Goal: Task Accomplishment & Management: Manage account settings

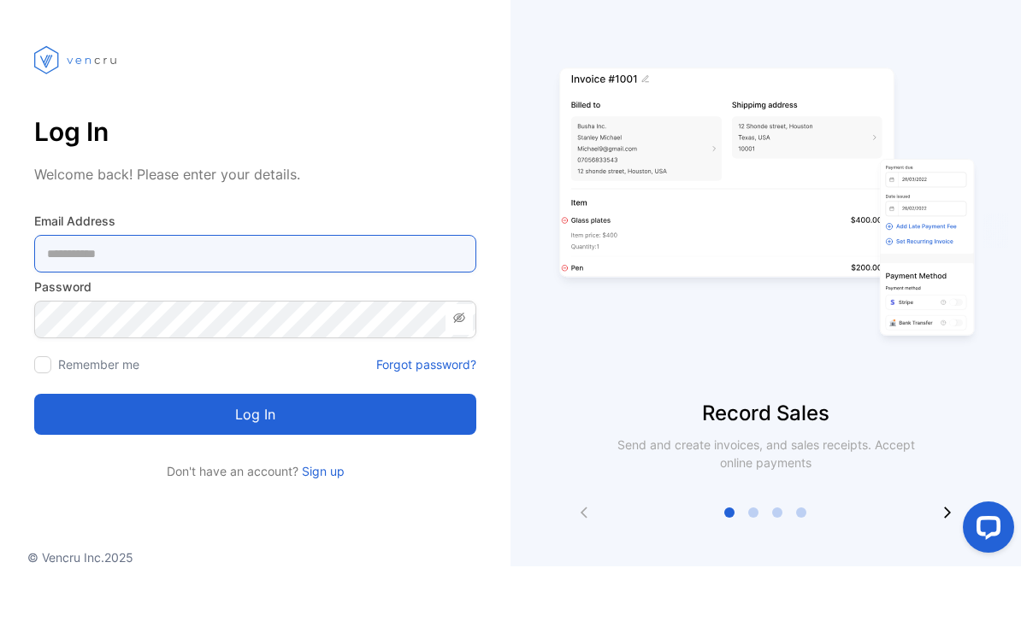
type Address-inputemail "**********"
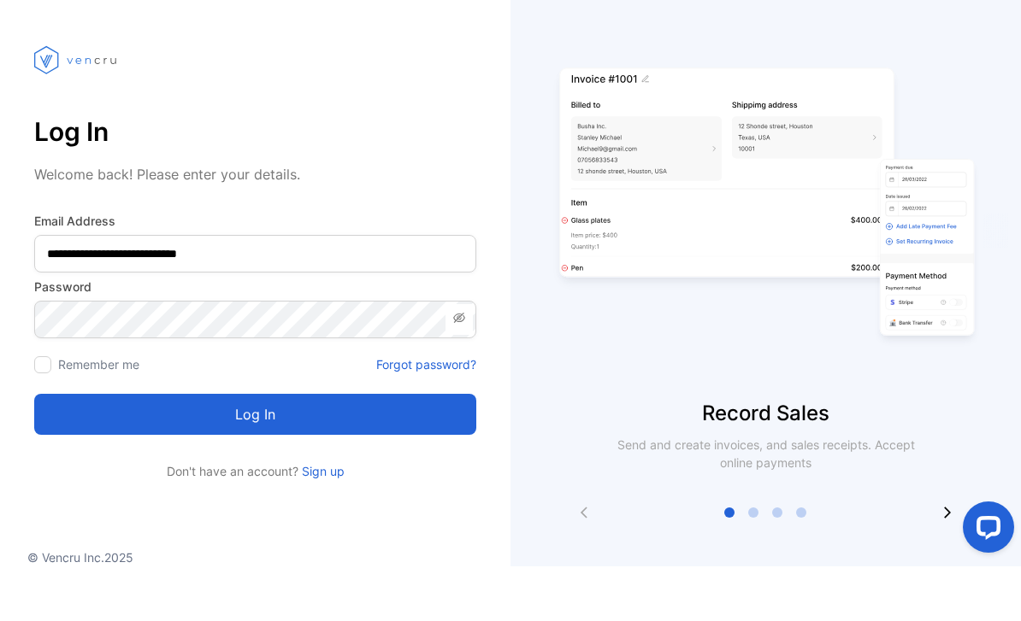
click at [255, 449] on button "Log in" at bounding box center [255, 469] width 442 height 41
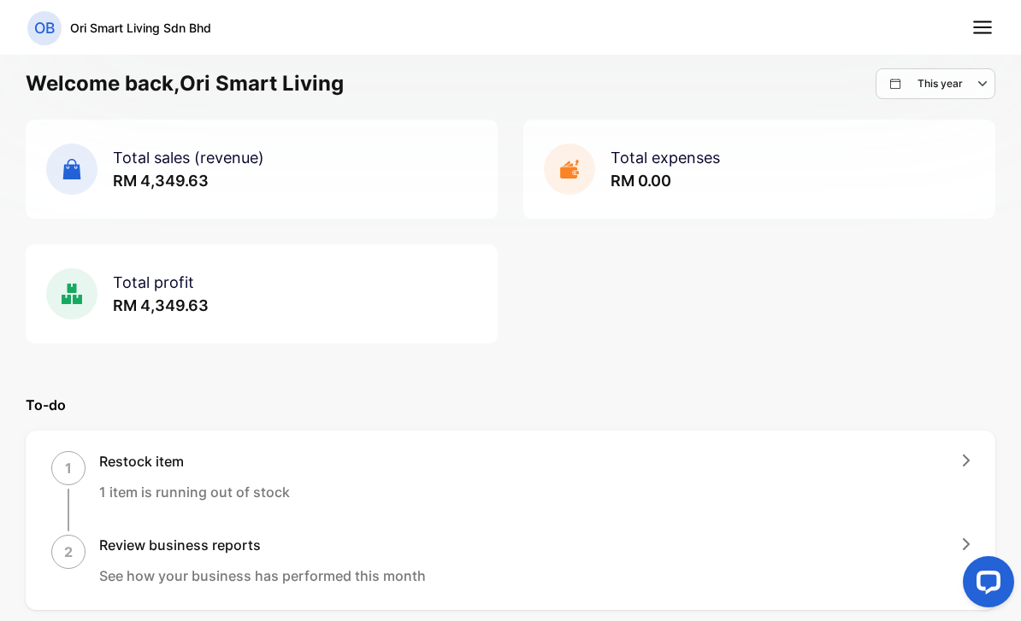
click at [924, 86] on p "This year" at bounding box center [939, 83] width 45 height 15
click at [811, 230] on div "Total sales (revenue) RM 4,349.63 Total expenses RM 0.00 Total profit RM 4,349.…" at bounding box center [510, 232] width 969 height 224
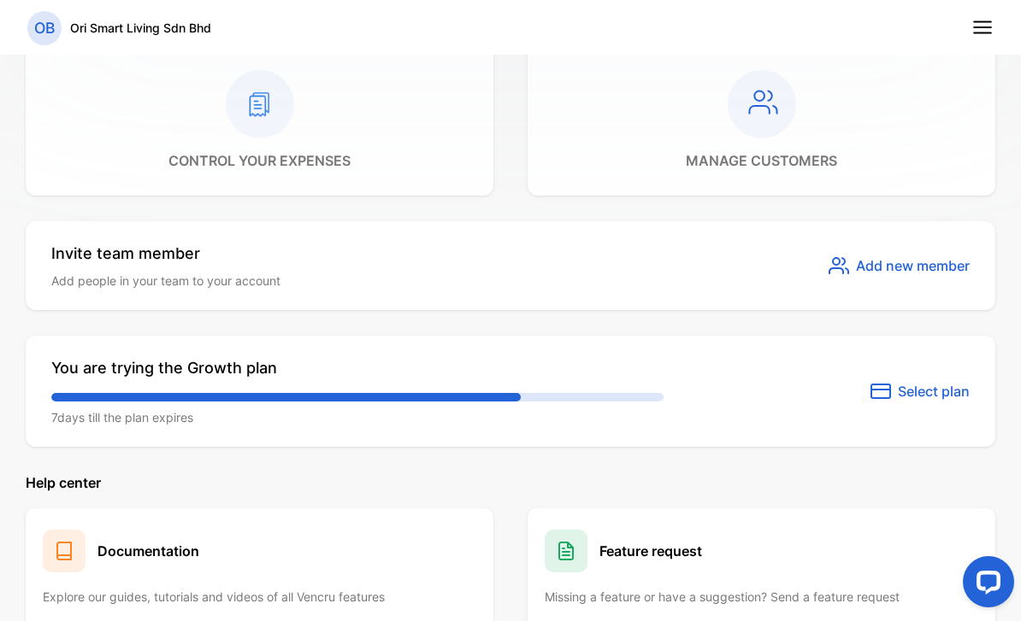
scroll to position [965, 0]
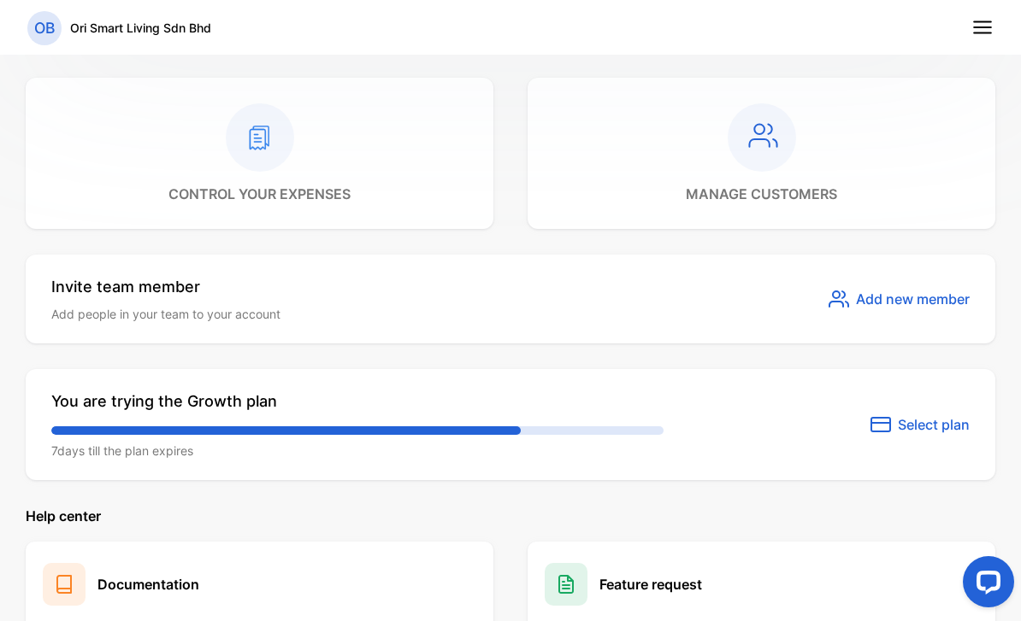
click at [910, 421] on span "Select plan" at bounding box center [933, 425] width 72 height 21
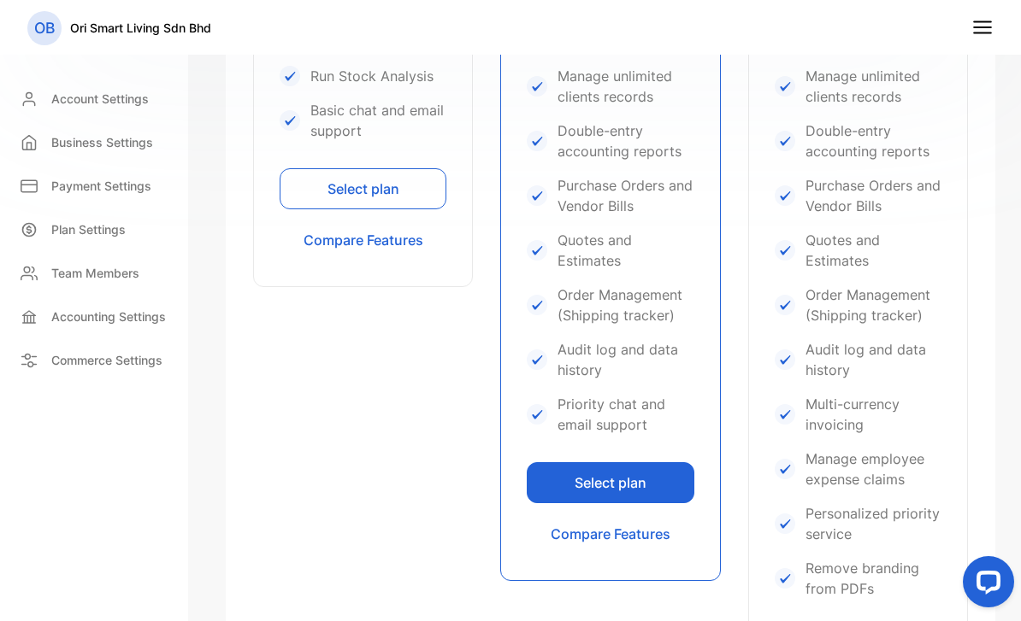
scroll to position [991, 0]
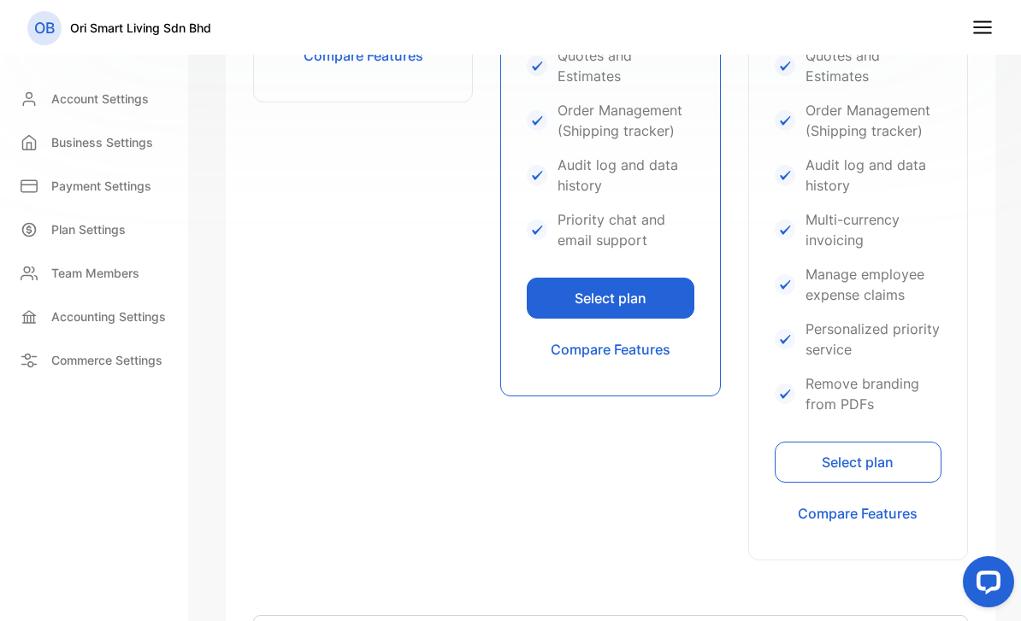
click at [836, 460] on button "Select plan" at bounding box center [857, 462] width 167 height 41
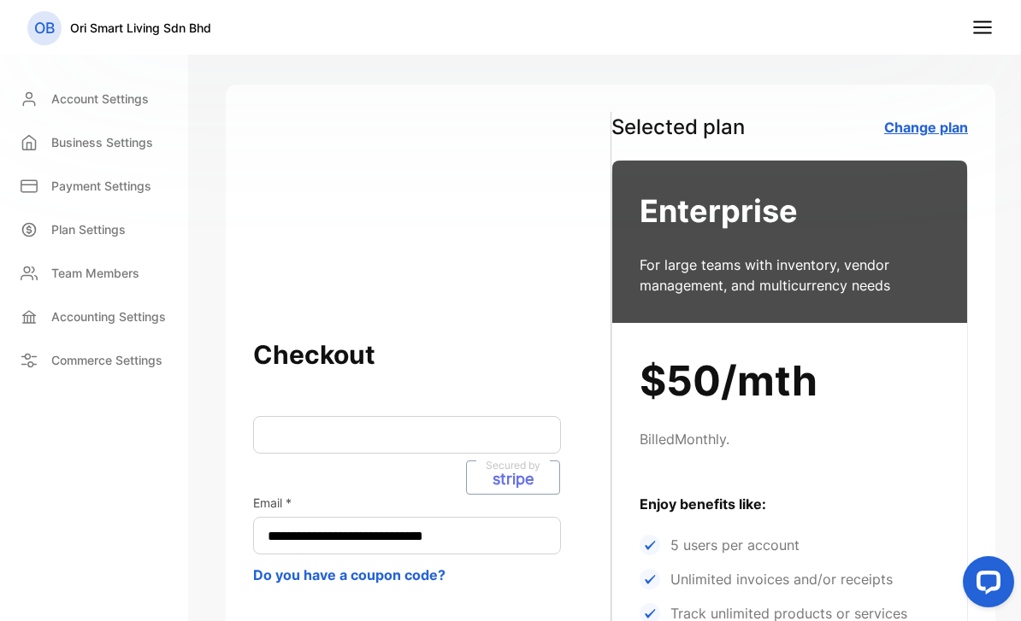
scroll to position [6, 0]
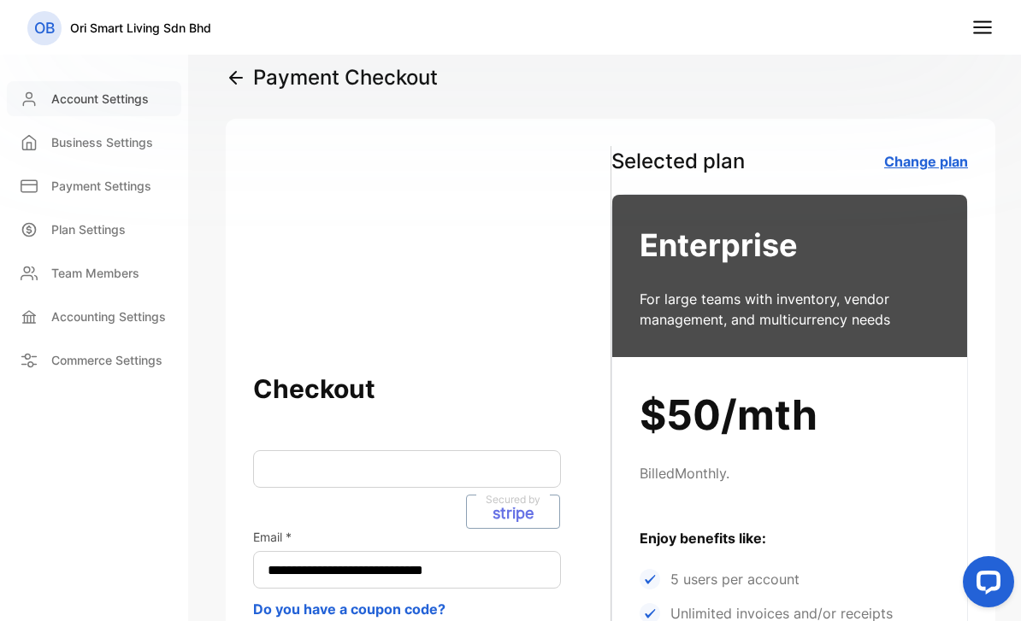
click at [121, 95] on p "Account Settings" at bounding box center [99, 99] width 97 height 18
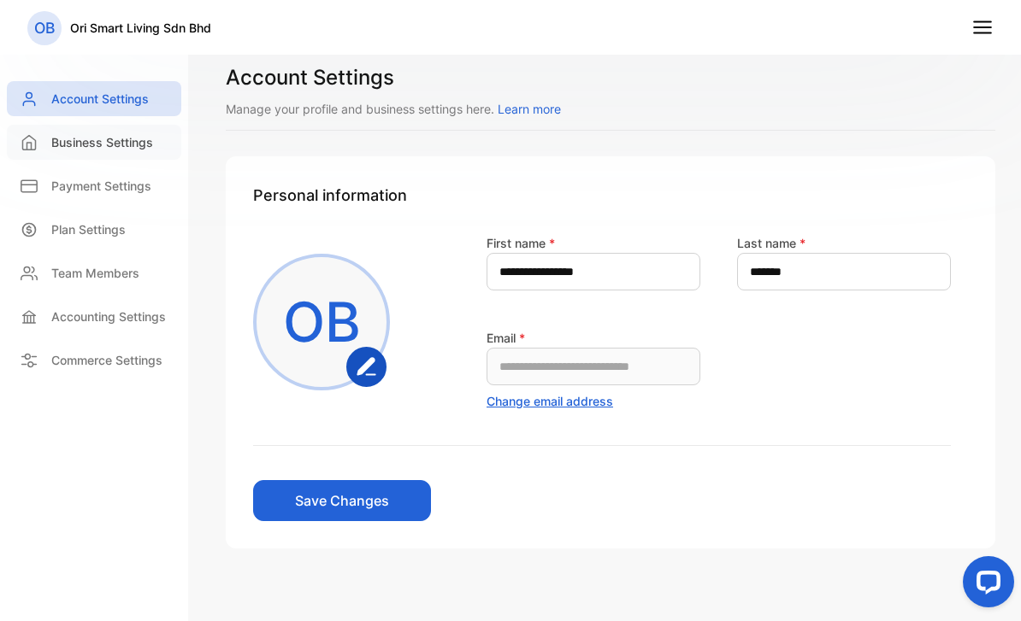
click at [101, 146] on p "Business Settings" at bounding box center [102, 142] width 102 height 18
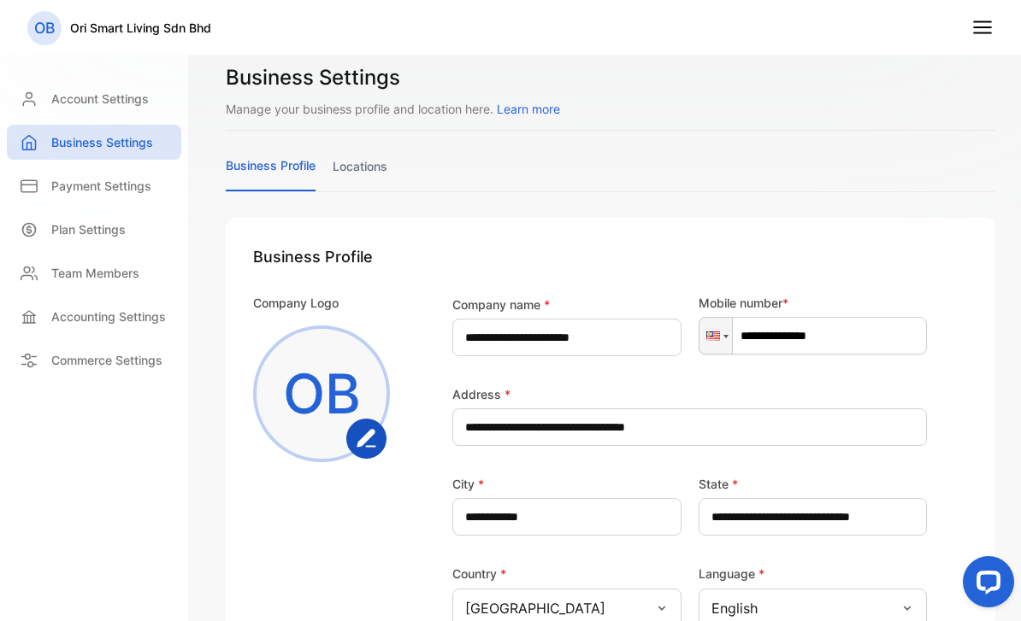
click at [156, 32] on p "Ori Smart Living Sdn Bhd" at bounding box center [140, 28] width 141 height 18
click at [978, 36] on icon at bounding box center [982, 27] width 22 height 22
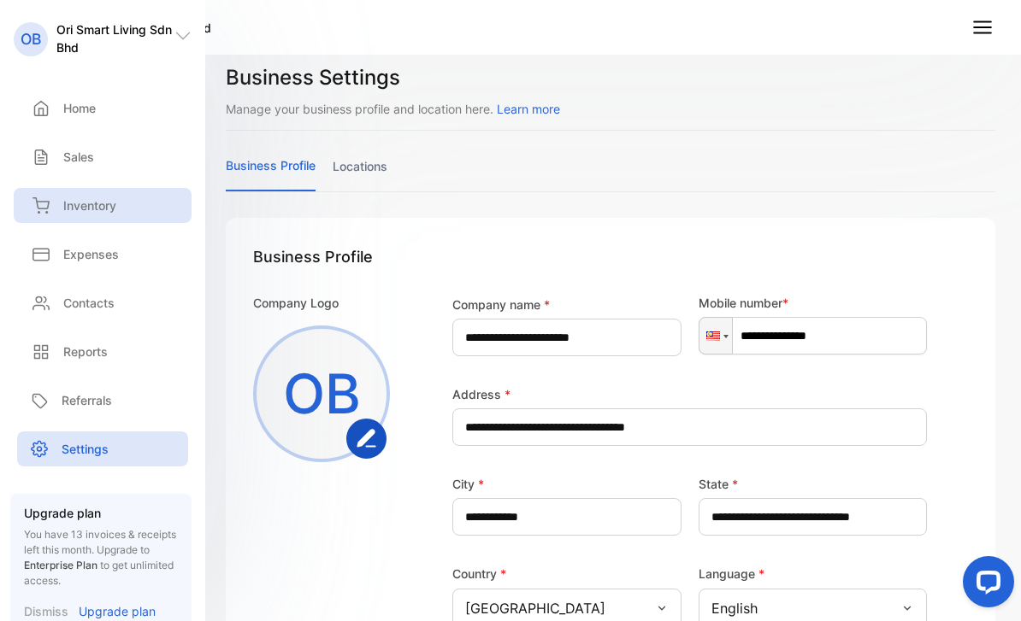
click at [127, 193] on div "Inventory" at bounding box center [103, 205] width 178 height 35
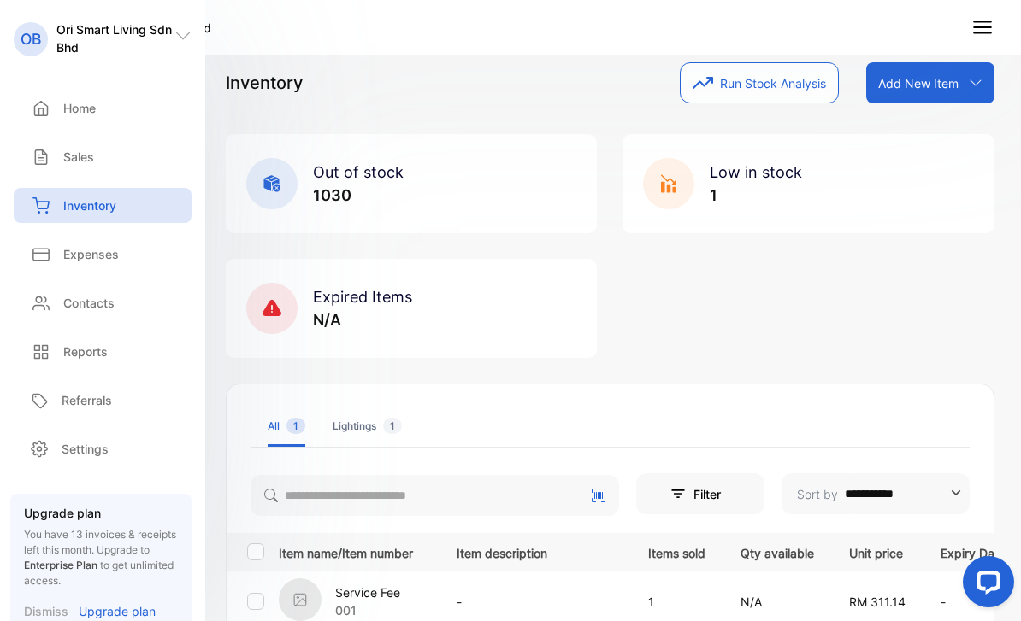
click at [722, 295] on div "Out of stock 1030 Low in stock 1 Expired Items N/A" at bounding box center [610, 246] width 768 height 224
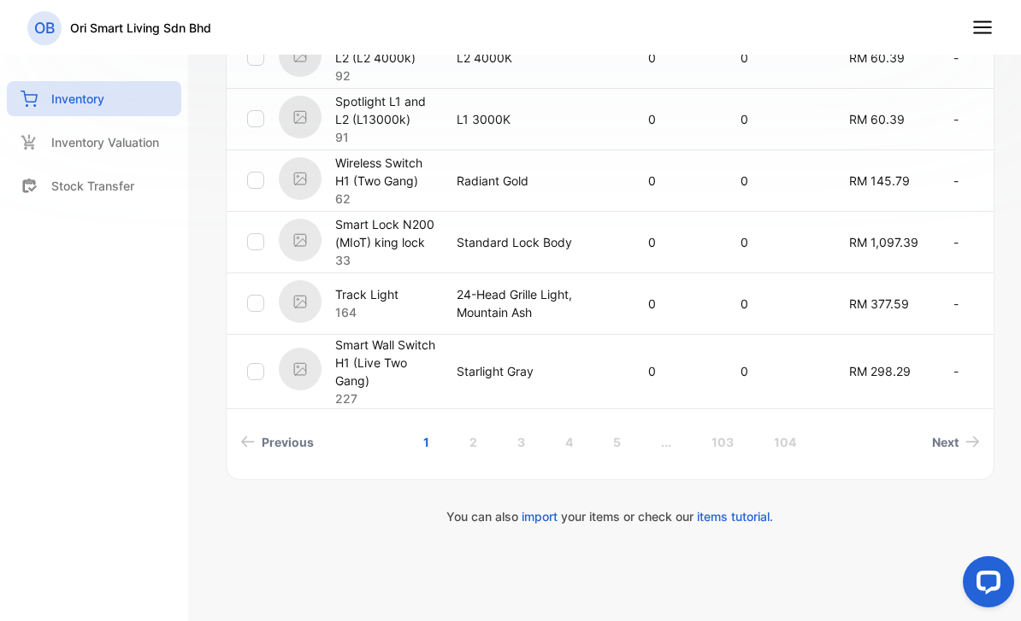
click at [317, 323] on img at bounding box center [300, 301] width 43 height 43
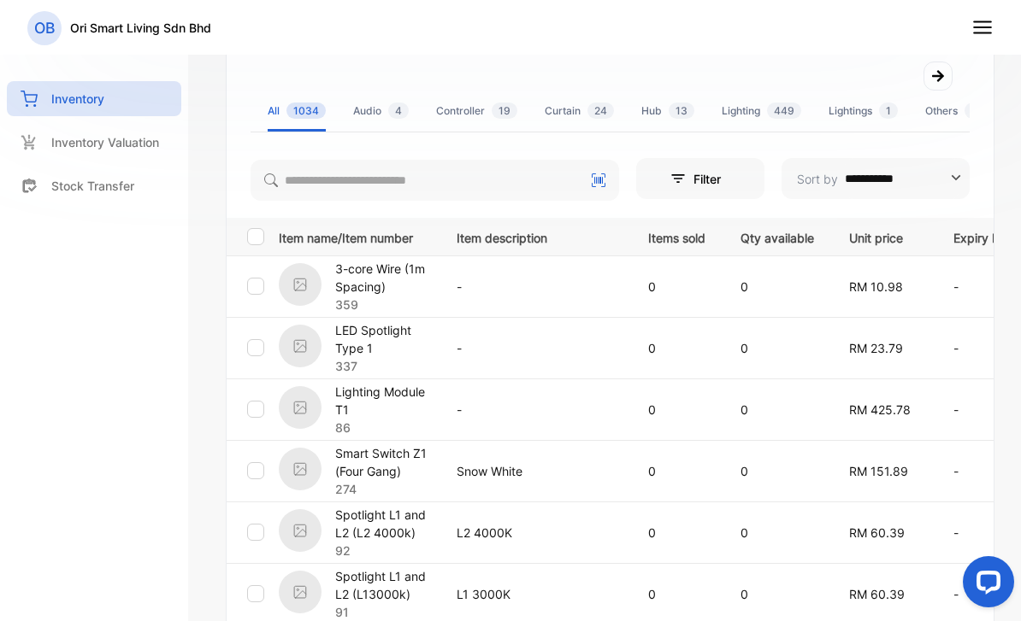
scroll to position [380, 0]
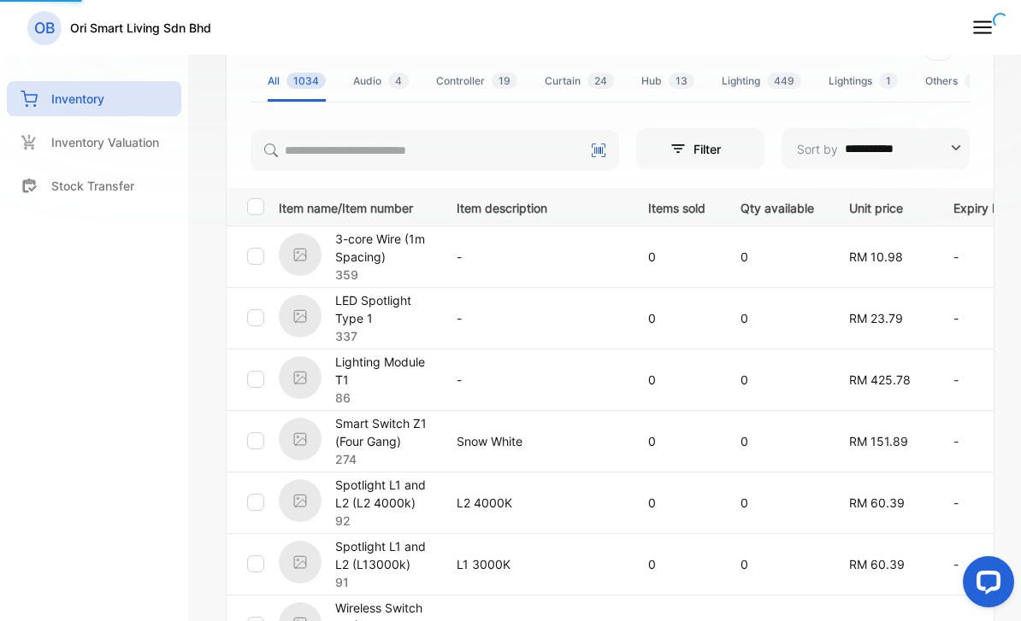
click at [262, 199] on div at bounding box center [255, 206] width 17 height 17
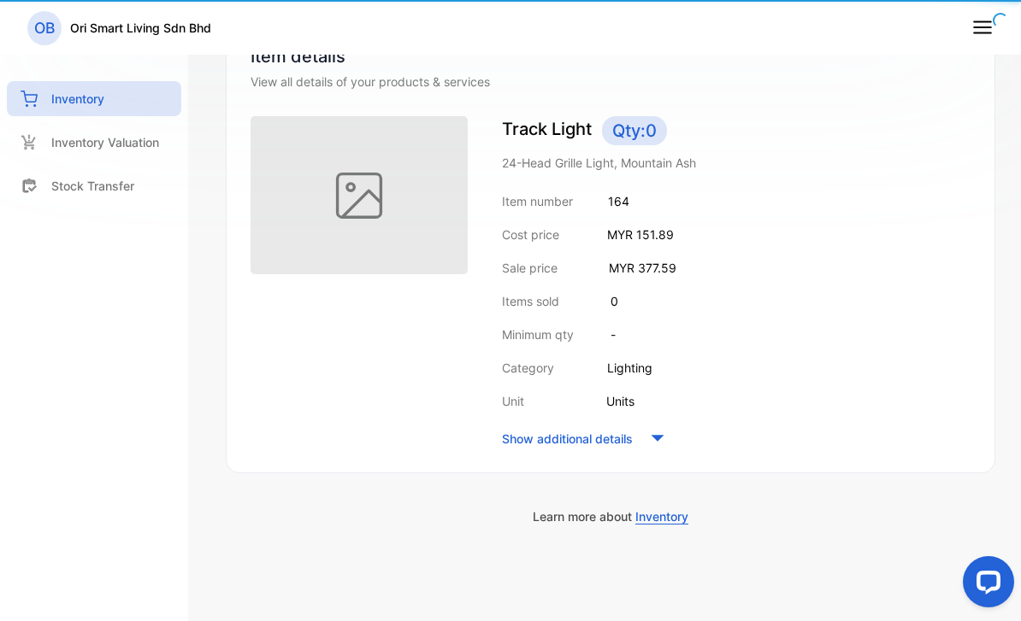
scroll to position [179, 0]
click at [255, 202] on img at bounding box center [358, 195] width 217 height 158
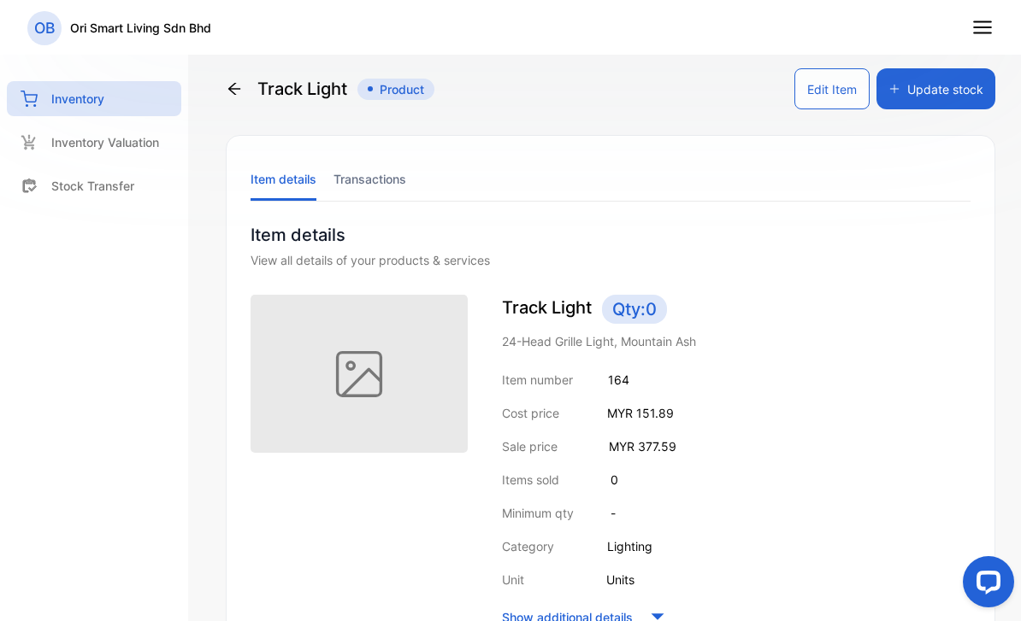
scroll to position [0, 0]
click at [80, 192] on p "Stock Transfer" at bounding box center [92, 186] width 83 height 18
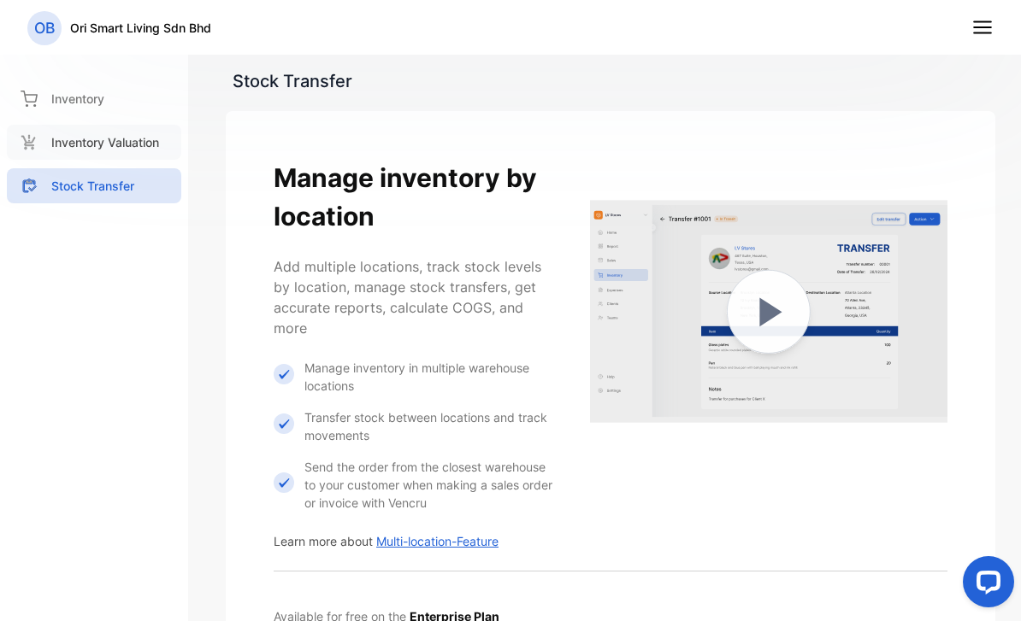
click at [70, 141] on p "Inventory Valuation" at bounding box center [105, 142] width 108 height 18
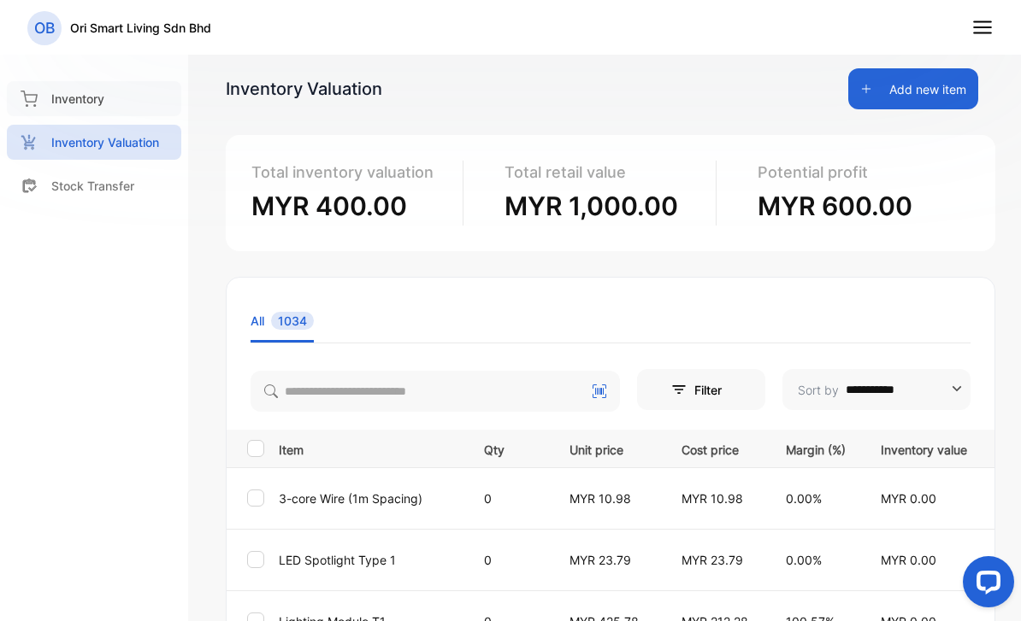
click at [70, 91] on p "Inventory" at bounding box center [77, 99] width 53 height 18
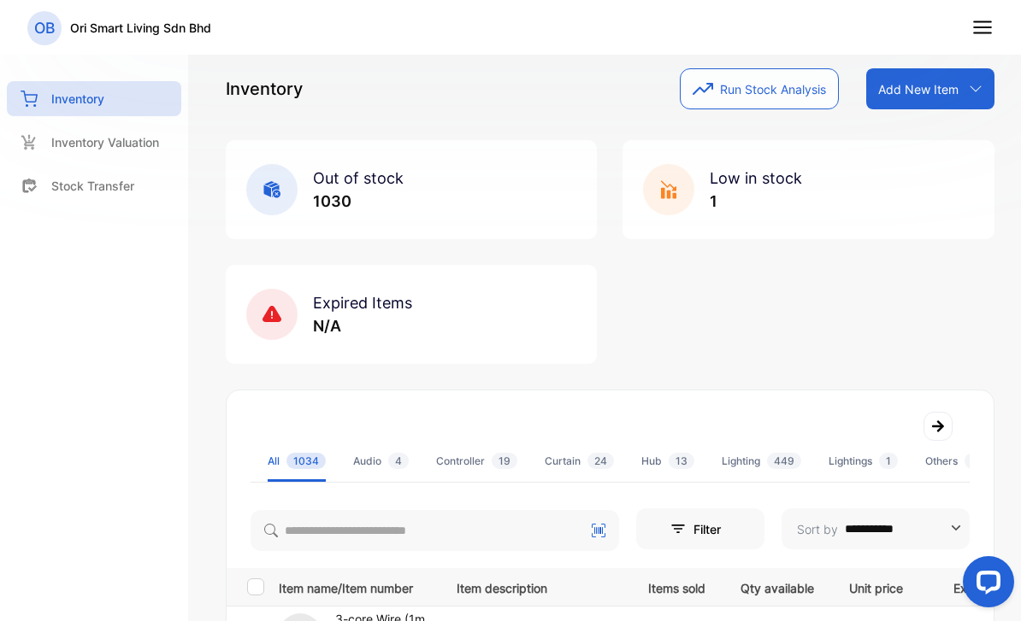
click at [343, 209] on p "1030" at bounding box center [358, 201] width 91 height 23
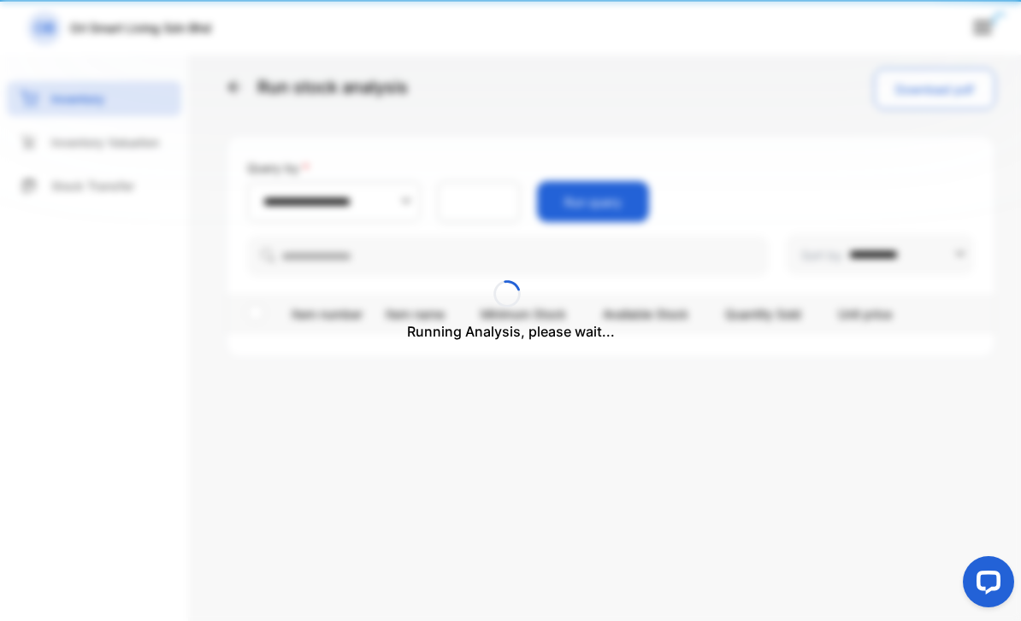
click at [286, 197] on div "Running Analysis, please wait..." at bounding box center [510, 310] width 1021 height 621
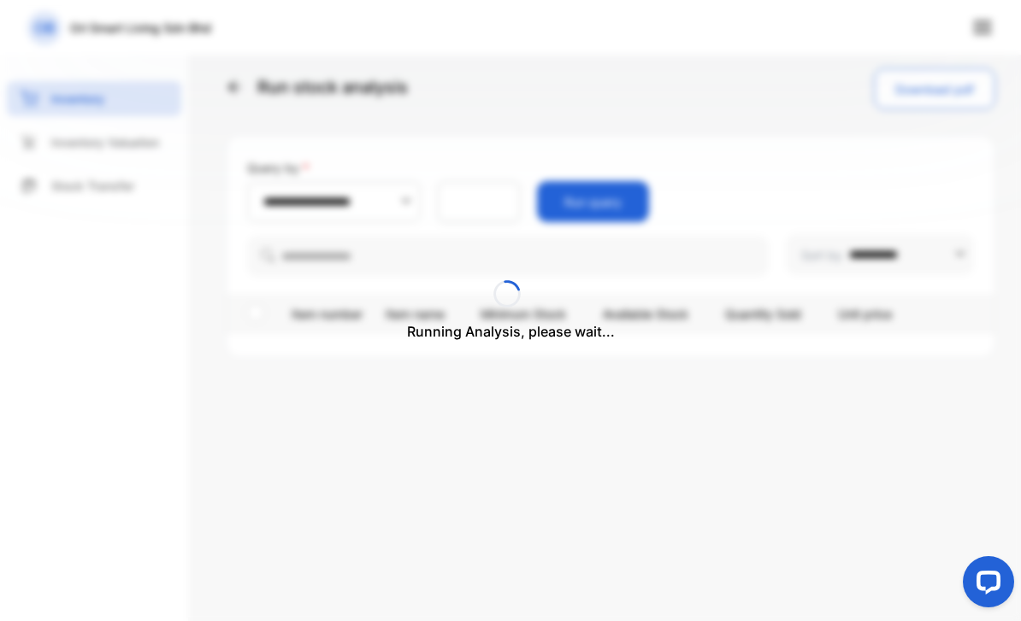
click at [562, 205] on div "Running Analysis, please wait..." at bounding box center [510, 310] width 1021 height 621
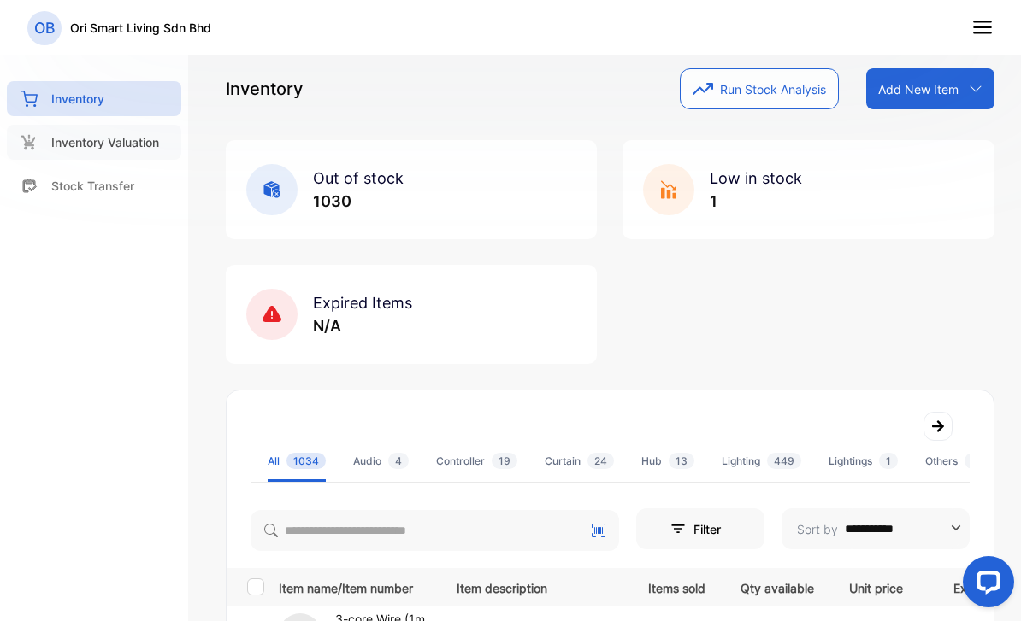
click at [136, 141] on p "Inventory Valuation" at bounding box center [105, 142] width 108 height 18
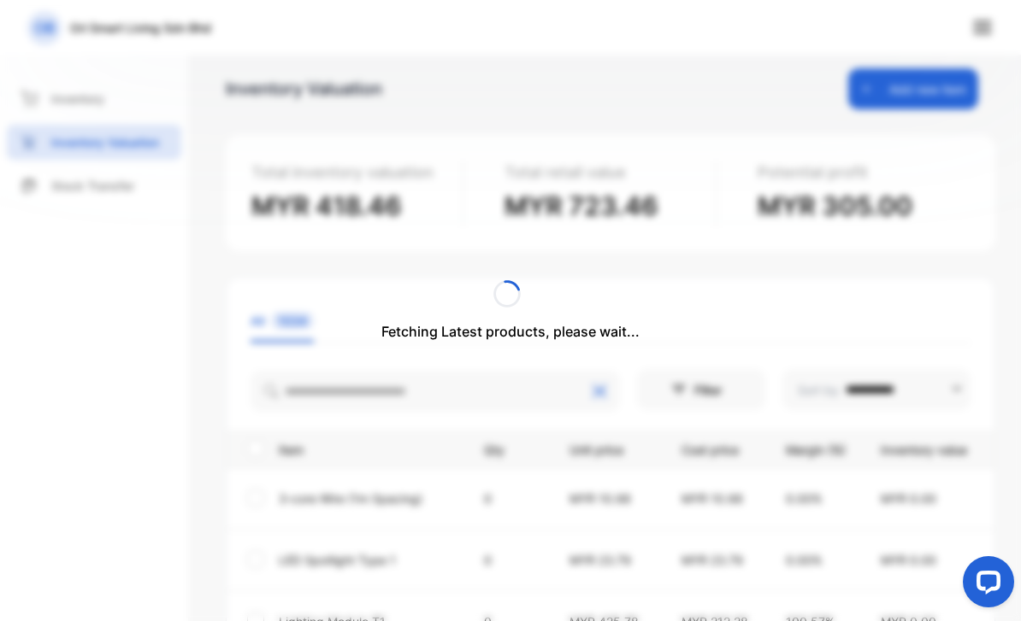
click at [127, 124] on div "Fetching Latest products, please wait..." at bounding box center [510, 310] width 1021 height 621
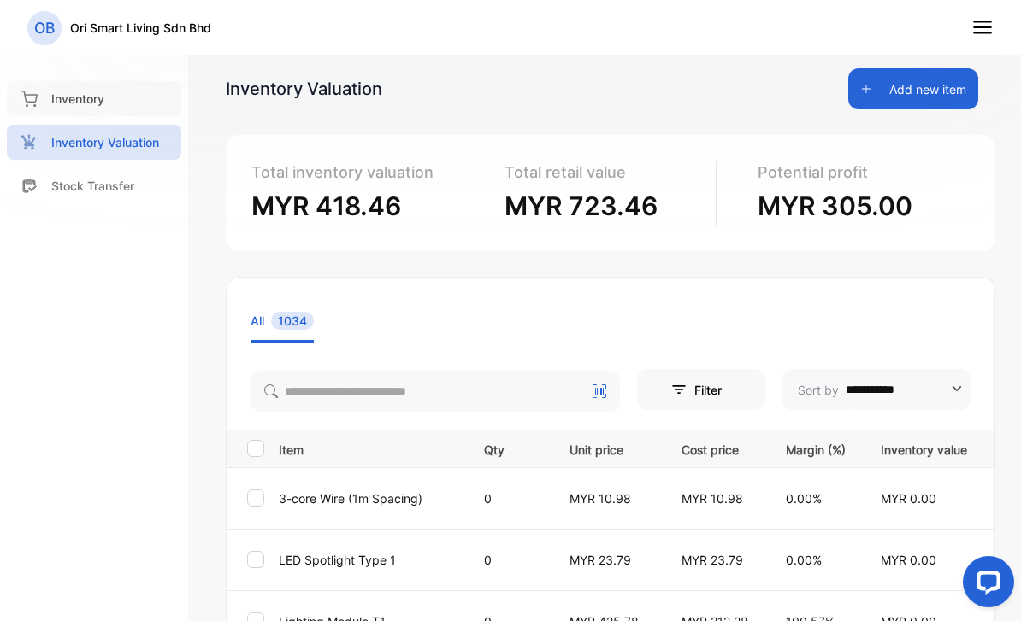
click at [117, 104] on div "Inventory" at bounding box center [94, 98] width 174 height 35
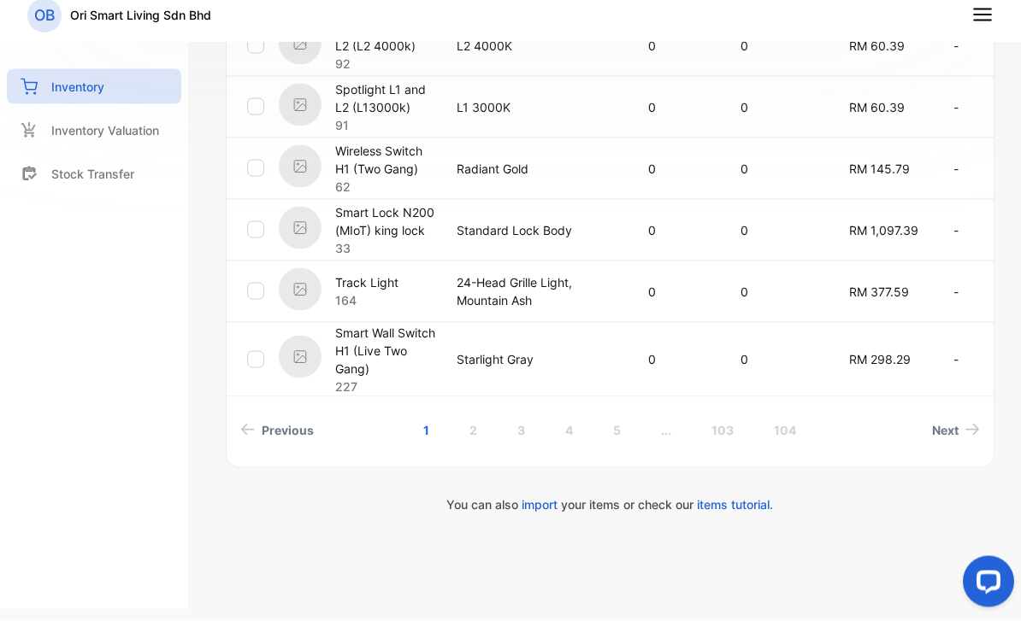
scroll to position [13, 0]
click at [721, 497] on span "items tutorial." at bounding box center [735, 504] width 76 height 15
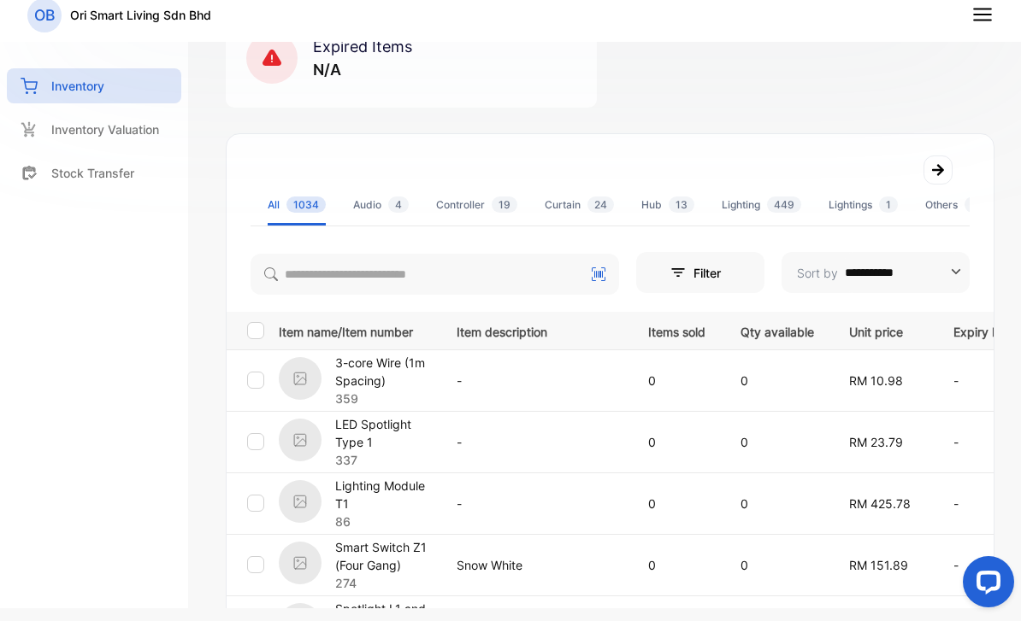
scroll to position [253, 0]
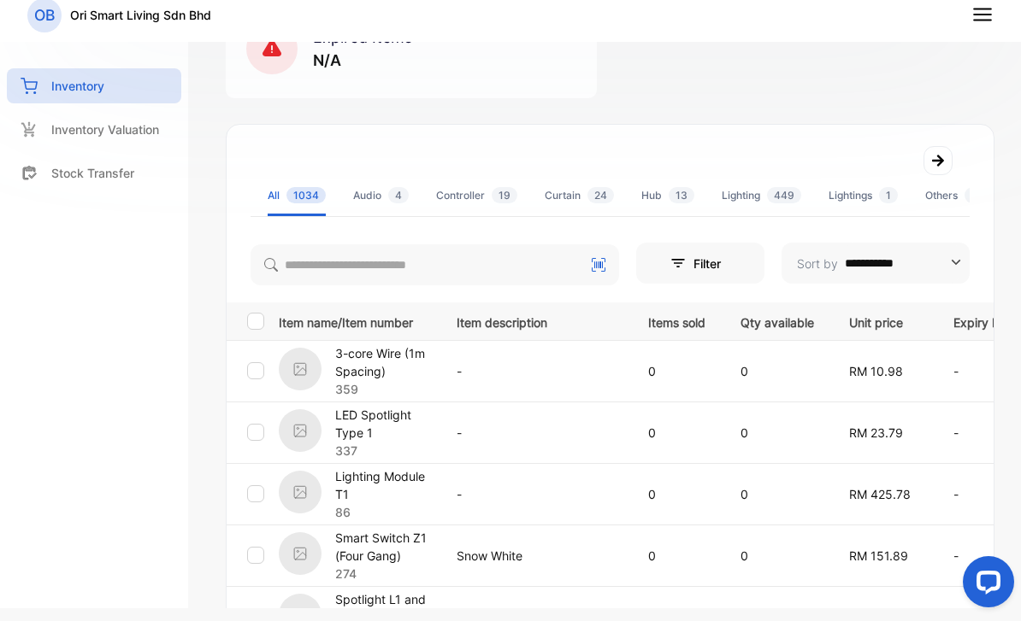
click at [860, 263] on input "**********" at bounding box center [901, 263] width 115 height 41
type input "**********"
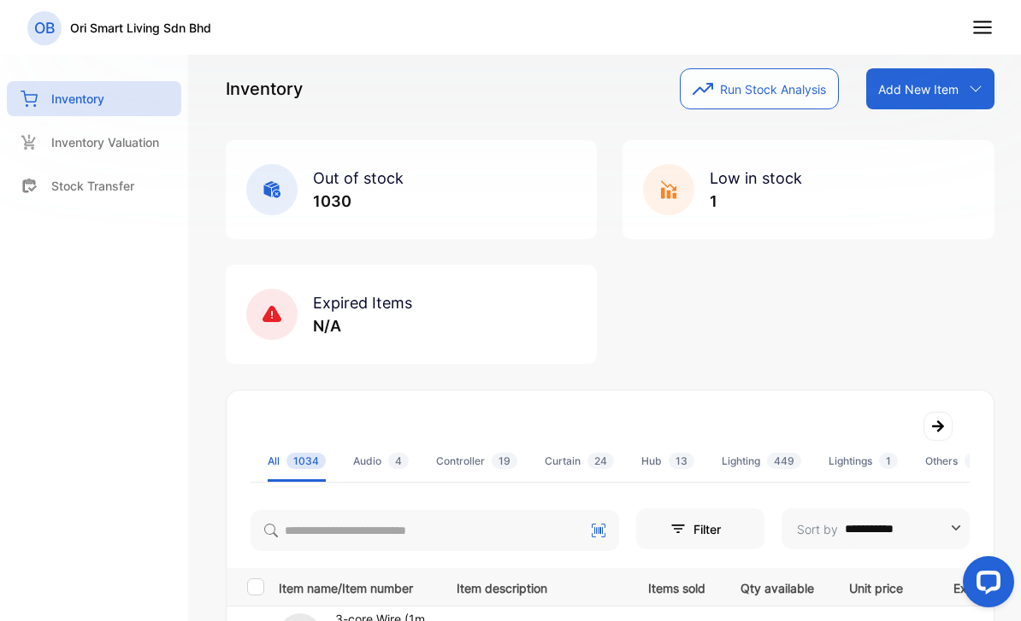
scroll to position [0, 0]
click at [955, 81] on p "Add New Item" at bounding box center [918, 89] width 80 height 18
click at [783, 339] on div "Out of stock 1030 Low in stock 1 Expired Items N/A" at bounding box center [610, 252] width 768 height 224
click at [978, 23] on icon at bounding box center [982, 27] width 22 height 22
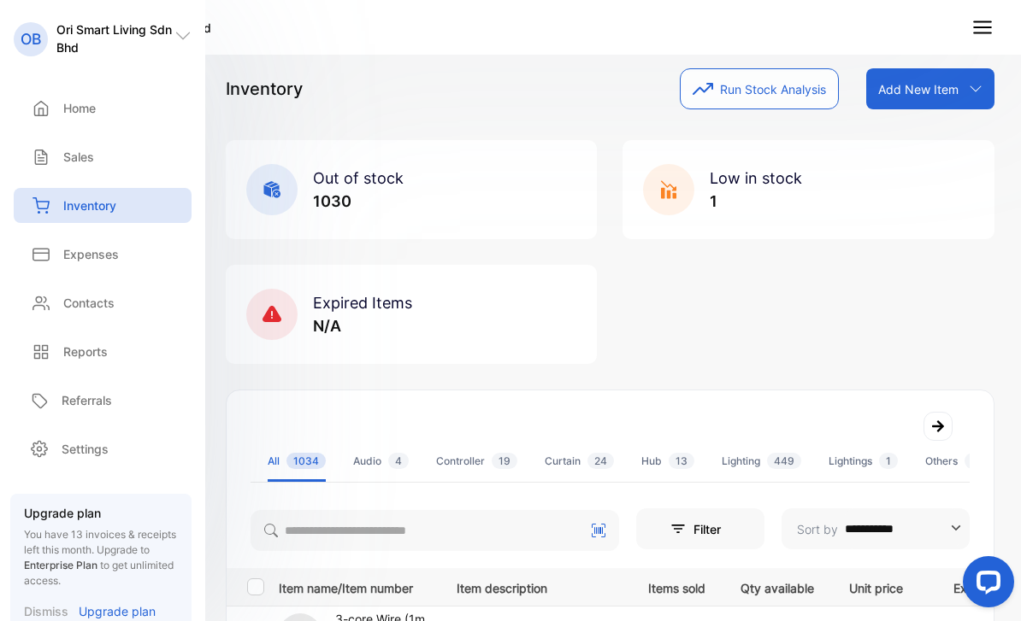
click at [704, 305] on div "Out of stock 1030 Low in stock 1 Expired Items N/A" at bounding box center [610, 252] width 768 height 224
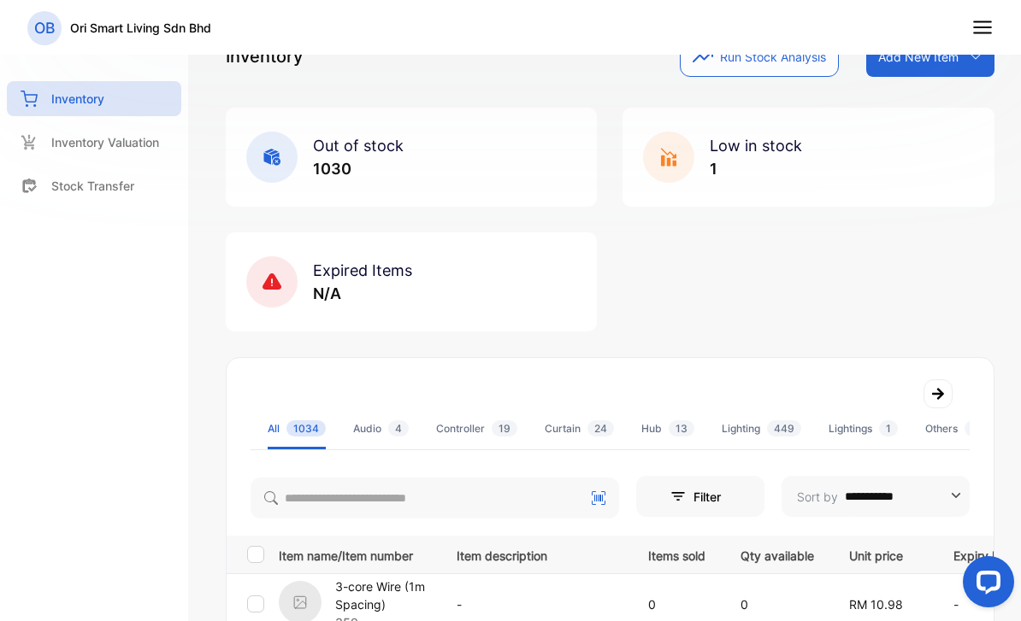
scroll to position [2, 0]
